Goal: Information Seeking & Learning: Learn about a topic

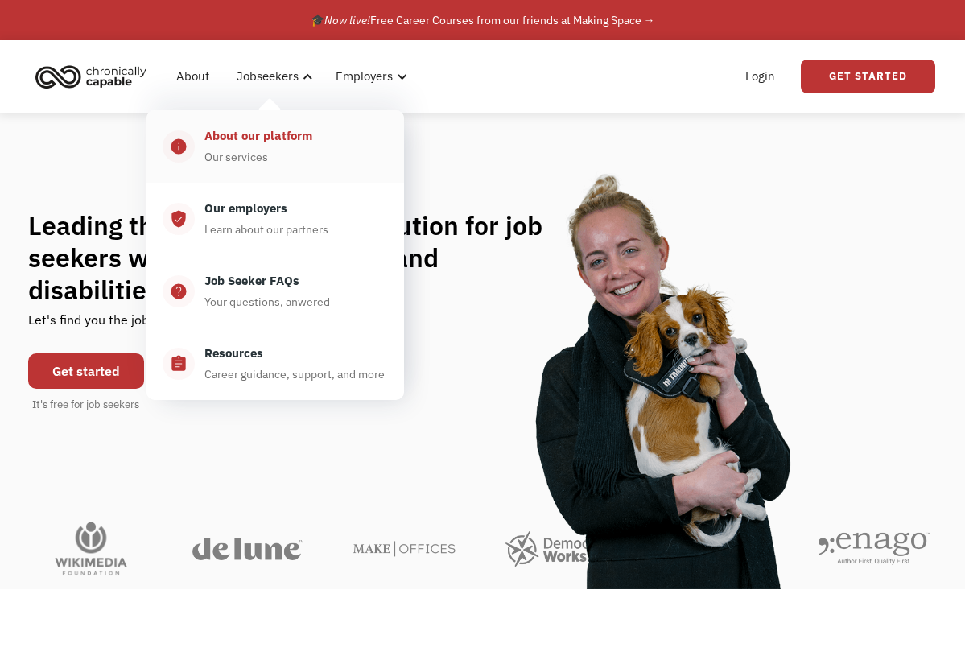
click at [283, 151] on div "About our platform Our services" at bounding box center [291, 146] width 193 height 40
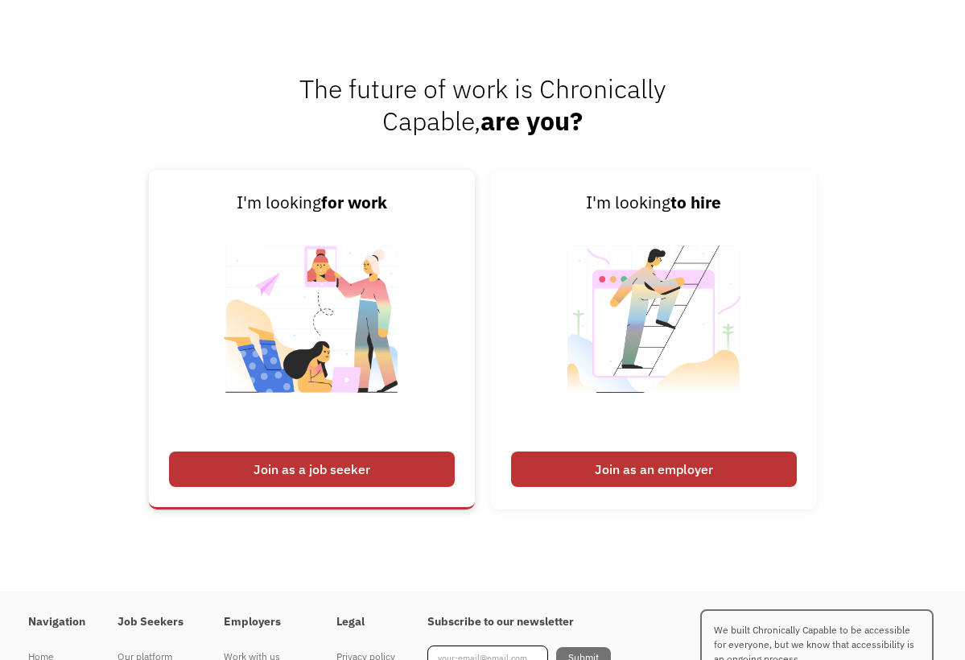
scroll to position [2078, 0]
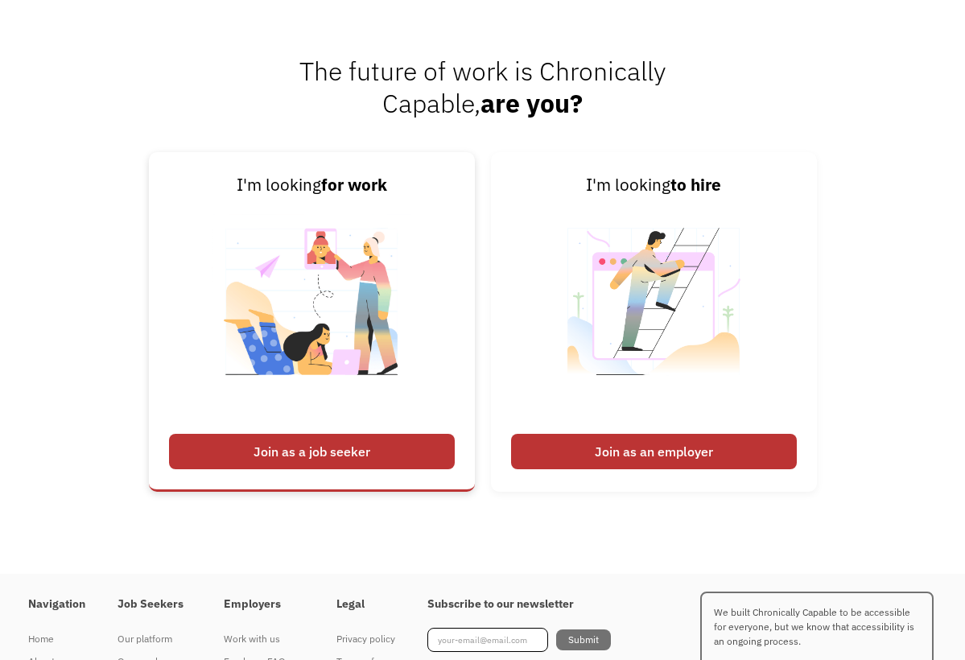
click at [276, 452] on div "Join as a job seeker" at bounding box center [312, 451] width 286 height 35
click at [317, 447] on div "Join as a job seeker" at bounding box center [312, 451] width 286 height 35
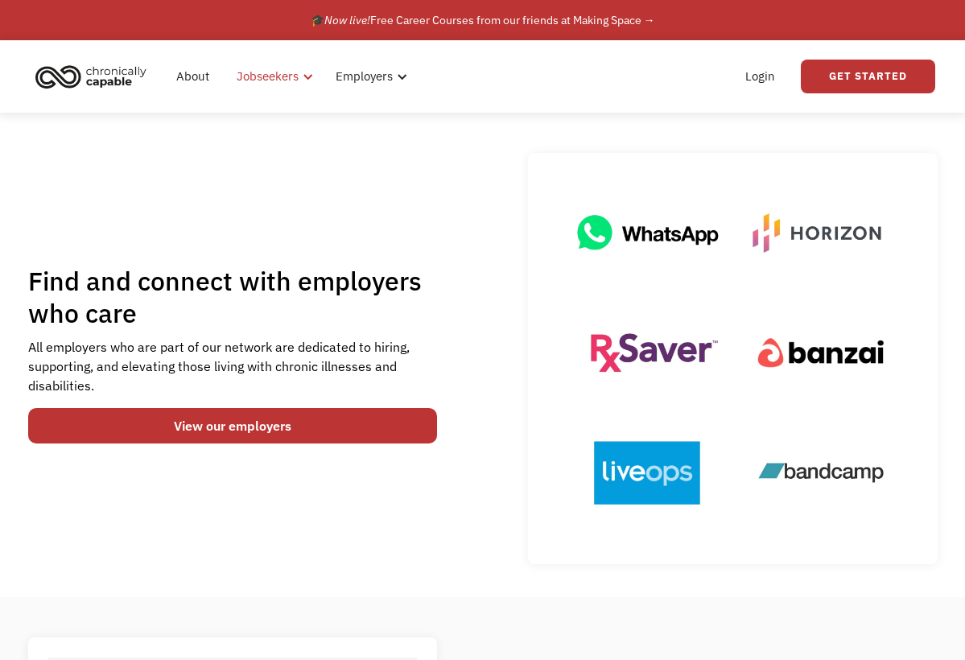
scroll to position [0, 0]
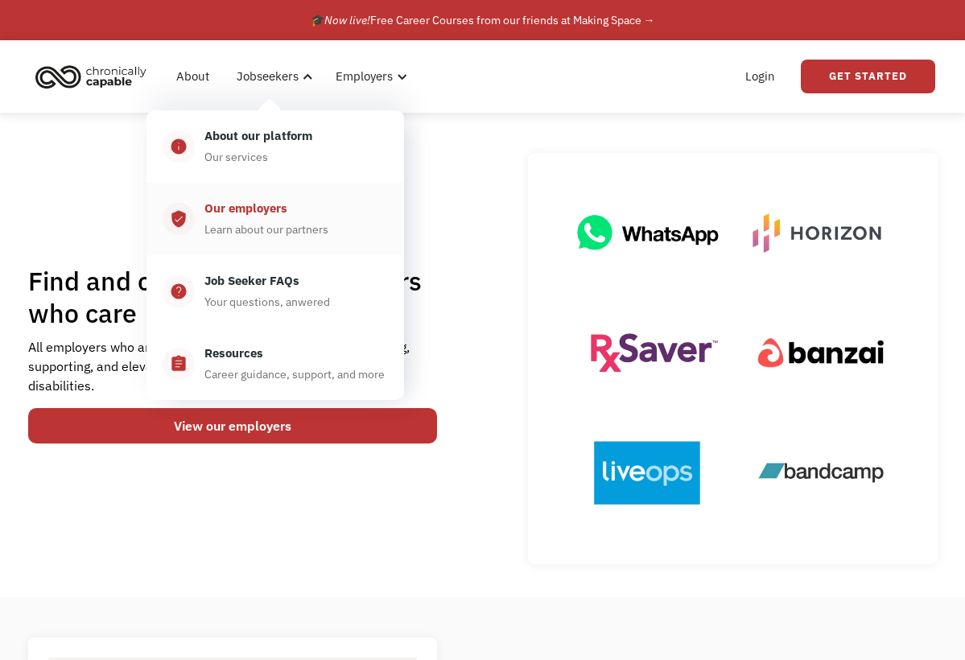
click at [269, 220] on div "Learn about our partners" at bounding box center [266, 229] width 124 height 19
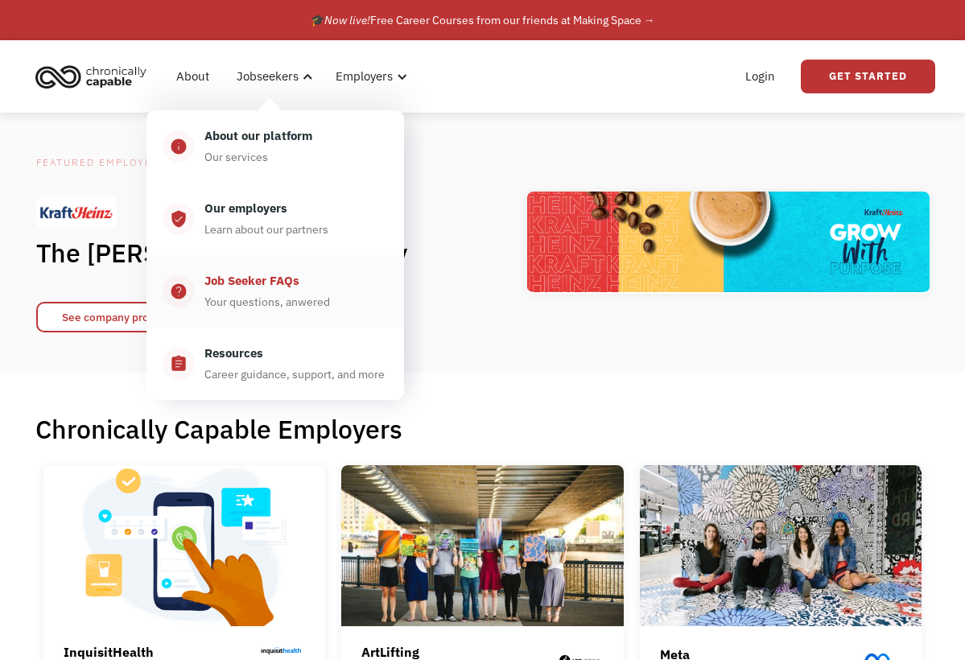
click at [274, 302] on div "Your questions, anwered" at bounding box center [267, 301] width 126 height 19
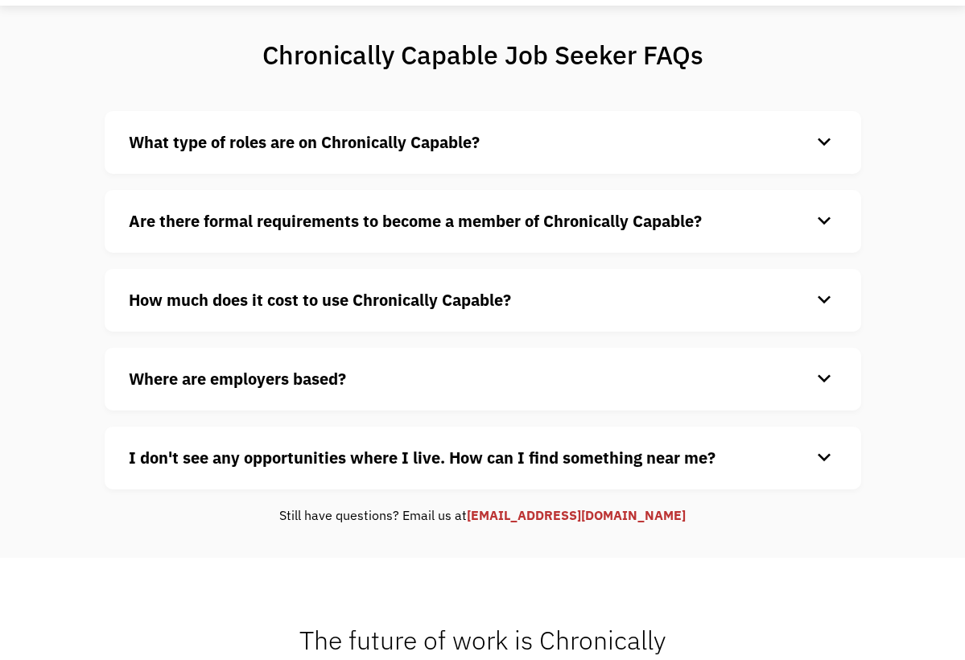
scroll to position [113, 0]
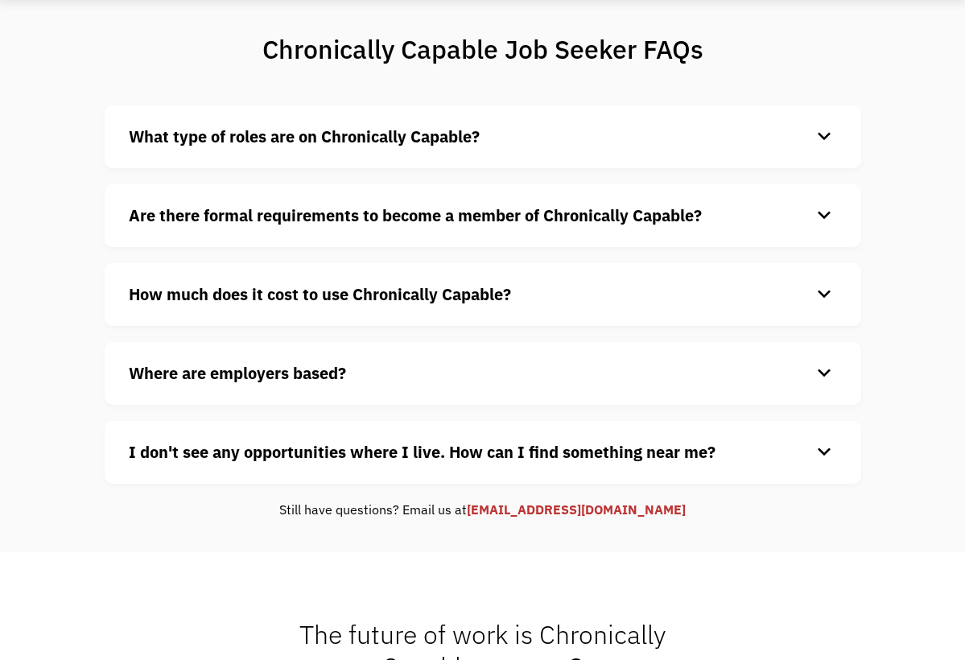
click at [204, 370] on strong "Where are employers based?" at bounding box center [237, 373] width 217 height 22
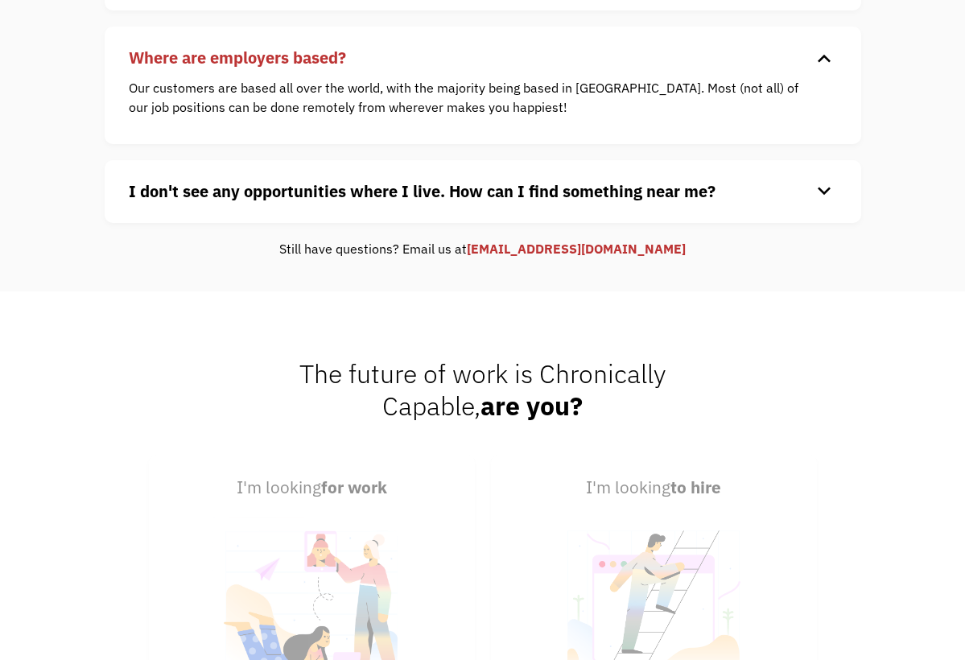
scroll to position [551, 0]
